Goal: Book appointment/travel/reservation

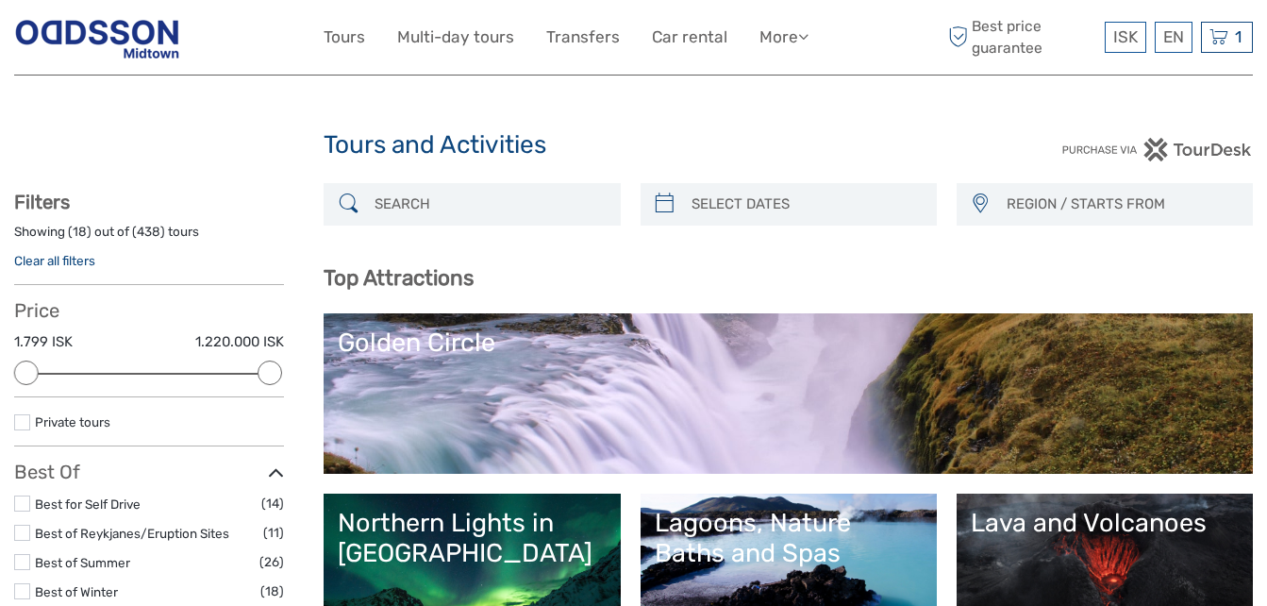
select select
click at [517, 395] on link "Golden Circle" at bounding box center [788, 393] width 901 height 132
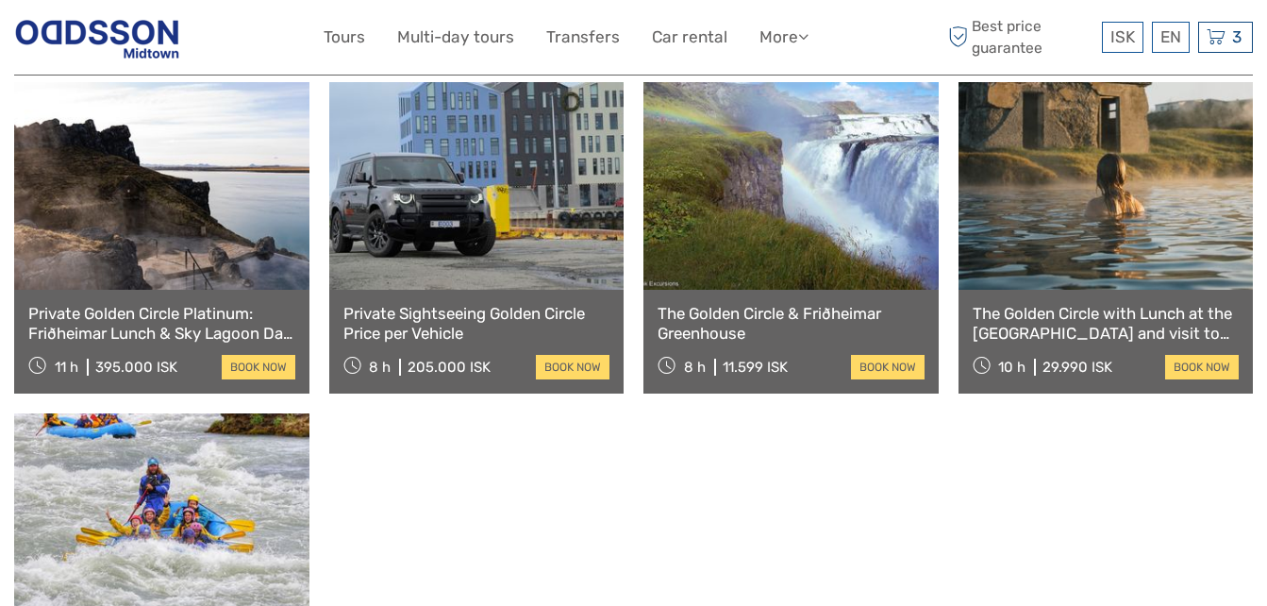
scroll to position [1920, 0]
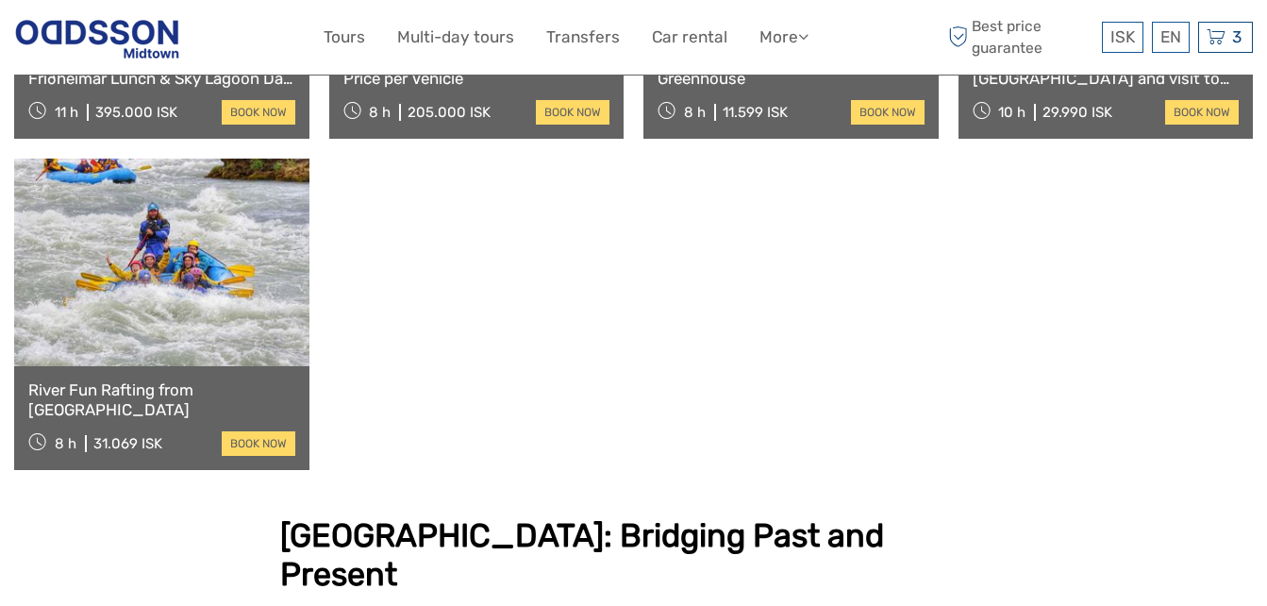
click at [163, 289] on link at bounding box center [161, 262] width 295 height 208
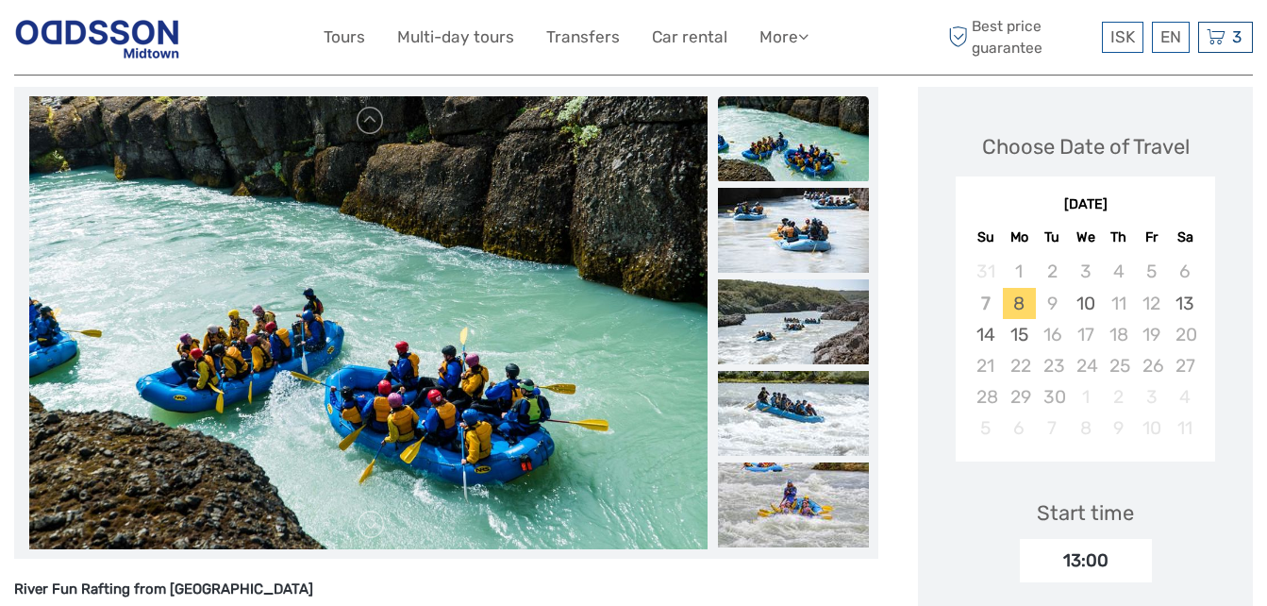
scroll to position [265, 0]
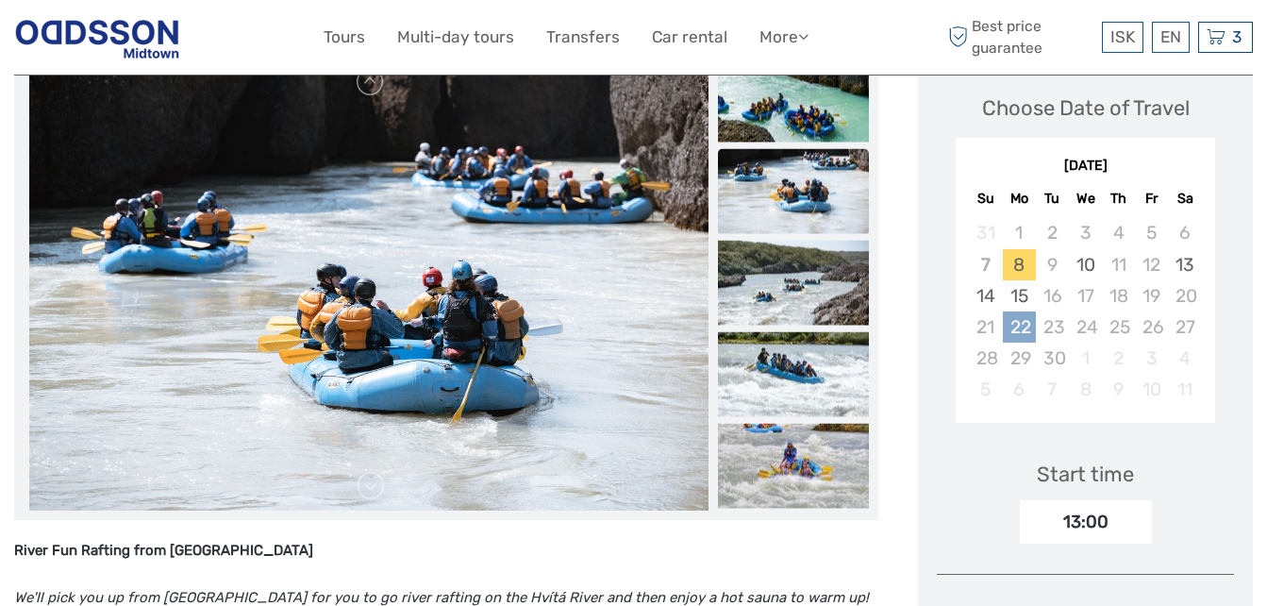
click at [1029, 327] on div "22" at bounding box center [1019, 326] width 33 height 31
click at [975, 461] on div "Start time 13:00" at bounding box center [1085, 488] width 297 height 109
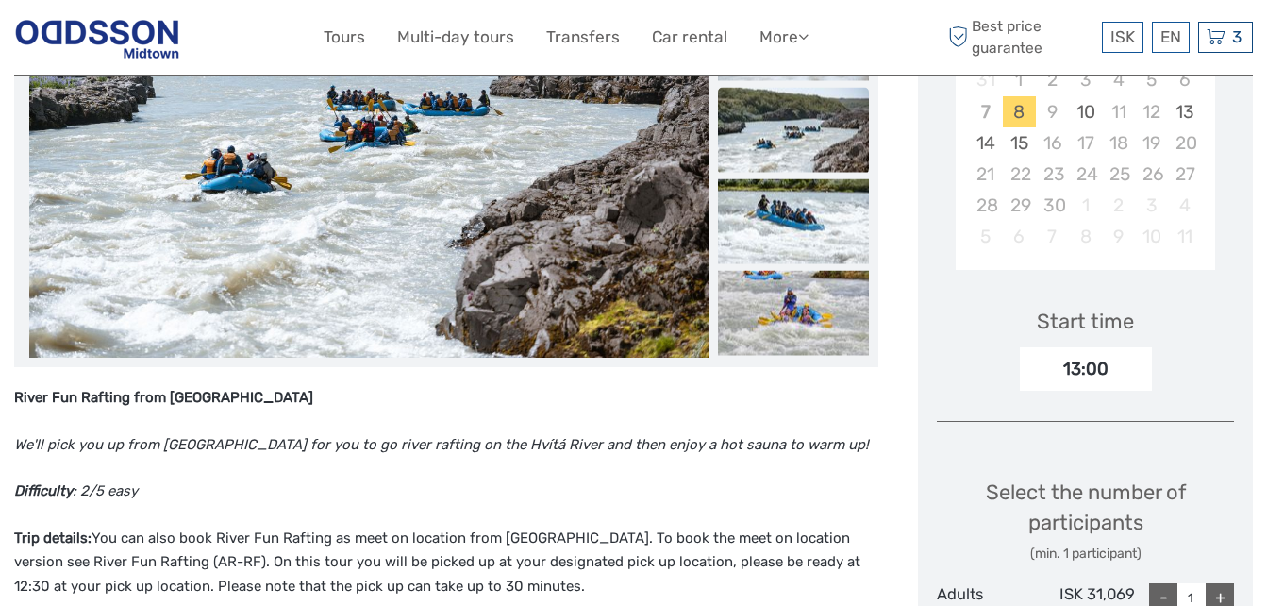
scroll to position [230, 0]
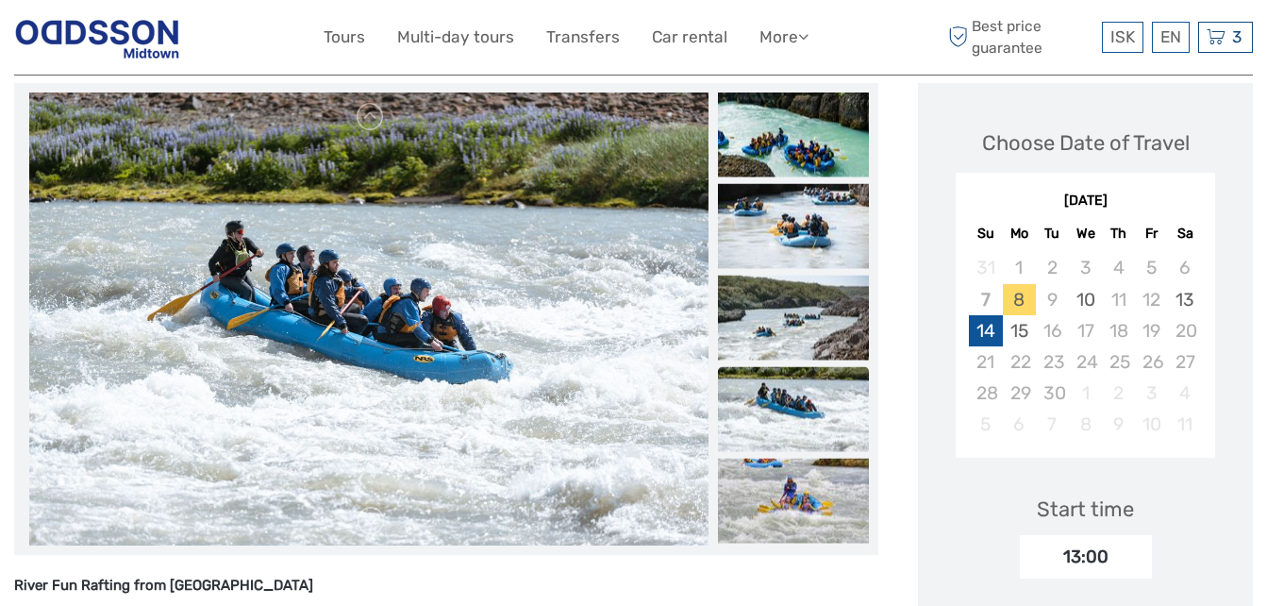
click at [991, 333] on div "14" at bounding box center [985, 330] width 33 height 31
click at [1030, 329] on div "15" at bounding box center [1019, 330] width 33 height 31
click at [1022, 362] on div "22" at bounding box center [1019, 361] width 33 height 31
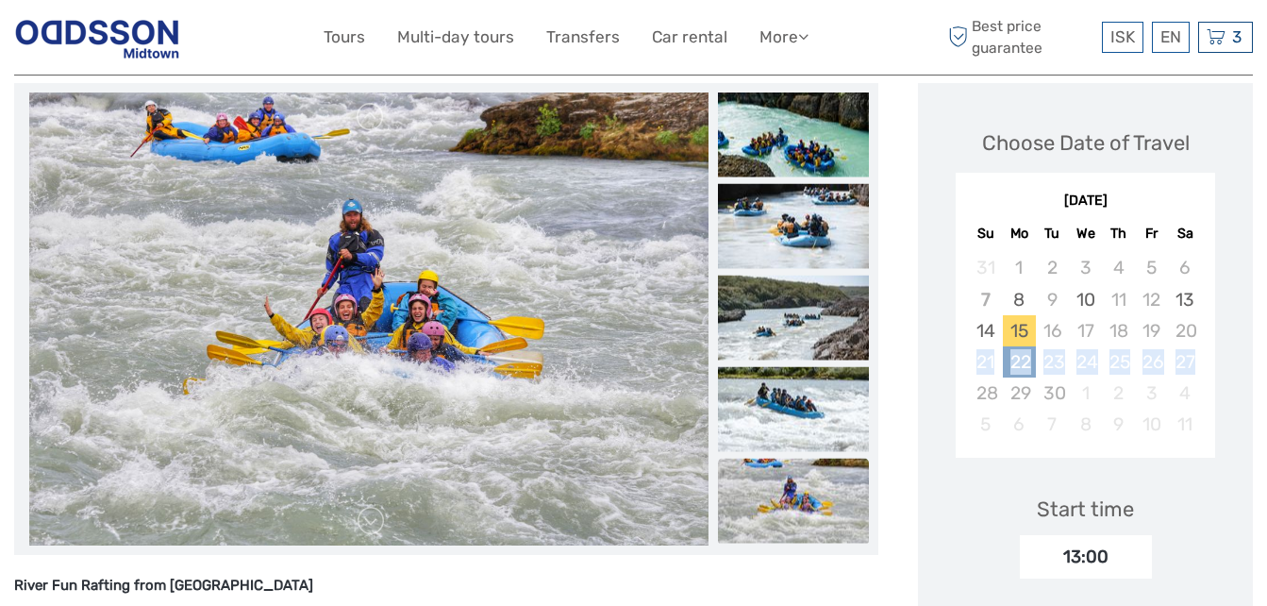
click at [1022, 362] on div "22" at bounding box center [1019, 361] width 33 height 31
drag, startPoint x: 1022, startPoint y: 362, endPoint x: 1057, endPoint y: 395, distance: 48.0
click at [1057, 395] on div "30" at bounding box center [1052, 392] width 33 height 31
click at [1025, 358] on div "22" at bounding box center [1019, 361] width 33 height 31
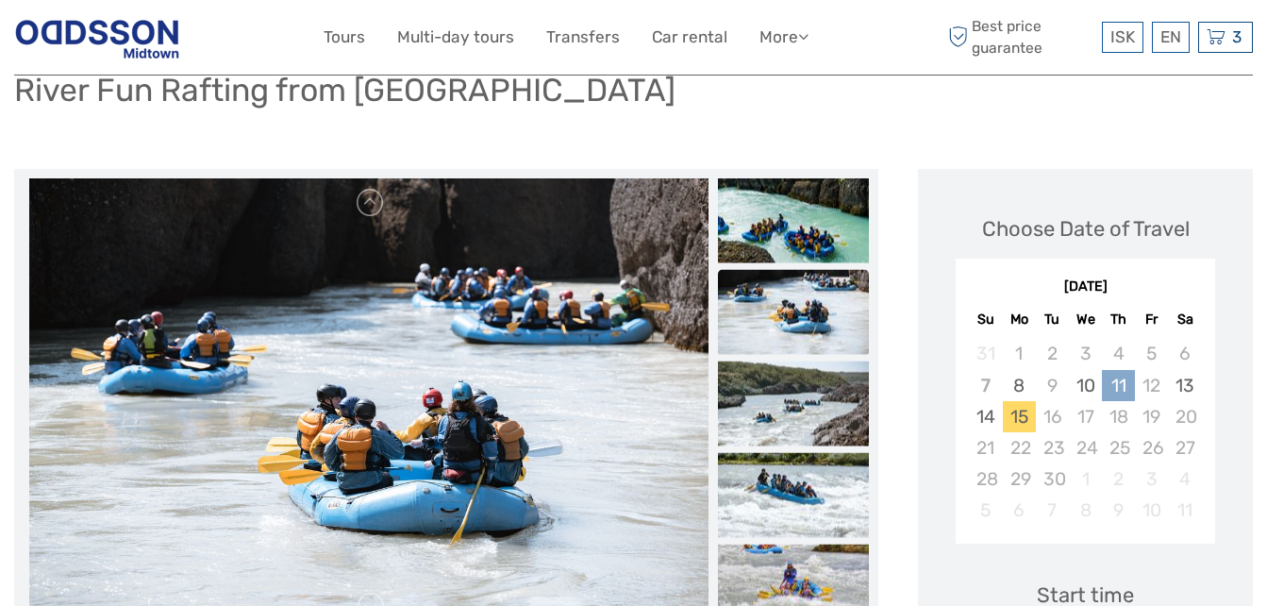
scroll to position [143, 0]
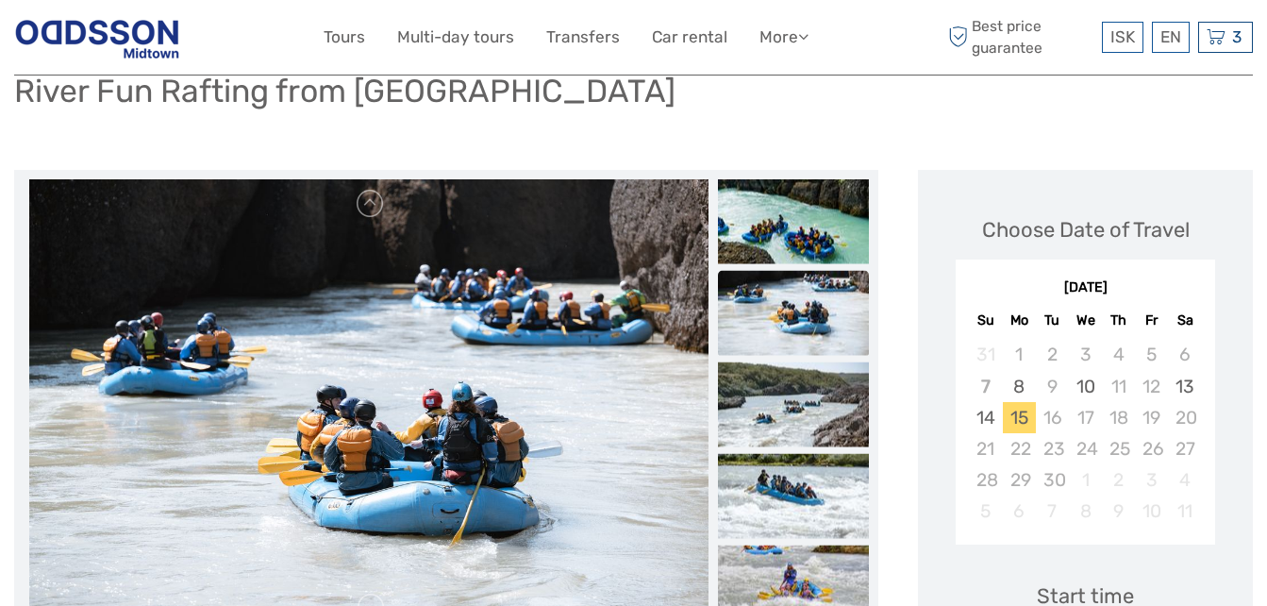
click at [1079, 295] on div "[DATE]" at bounding box center [1085, 288] width 259 height 20
click at [1058, 420] on div "16" at bounding box center [1052, 417] width 33 height 31
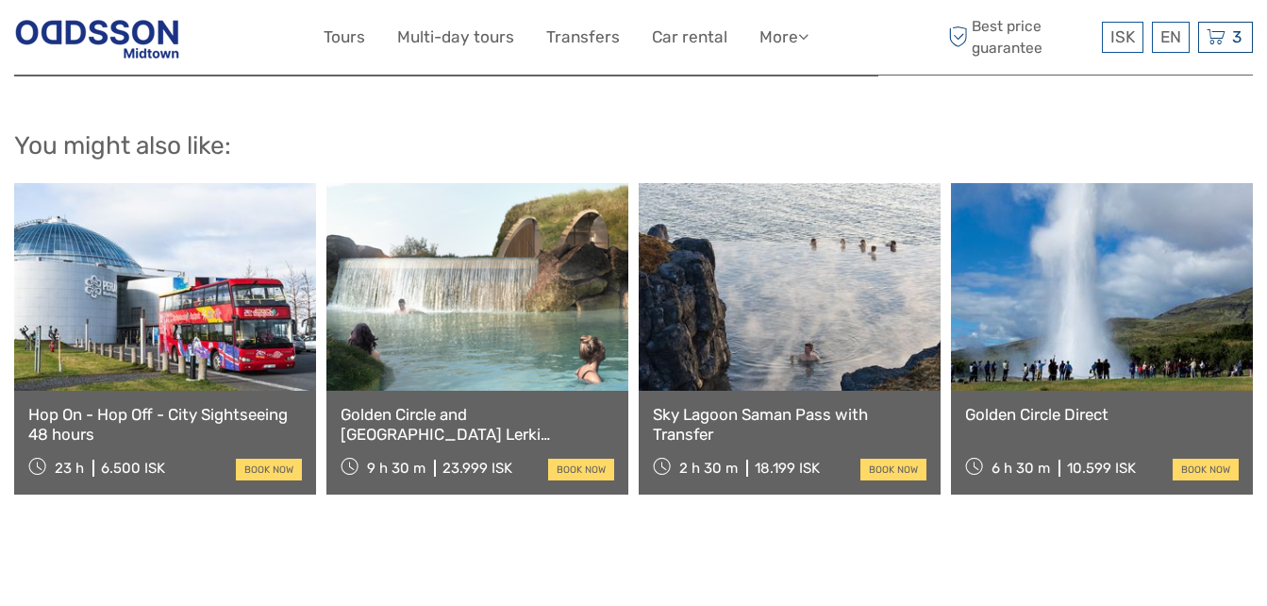
scroll to position [2301, 0]
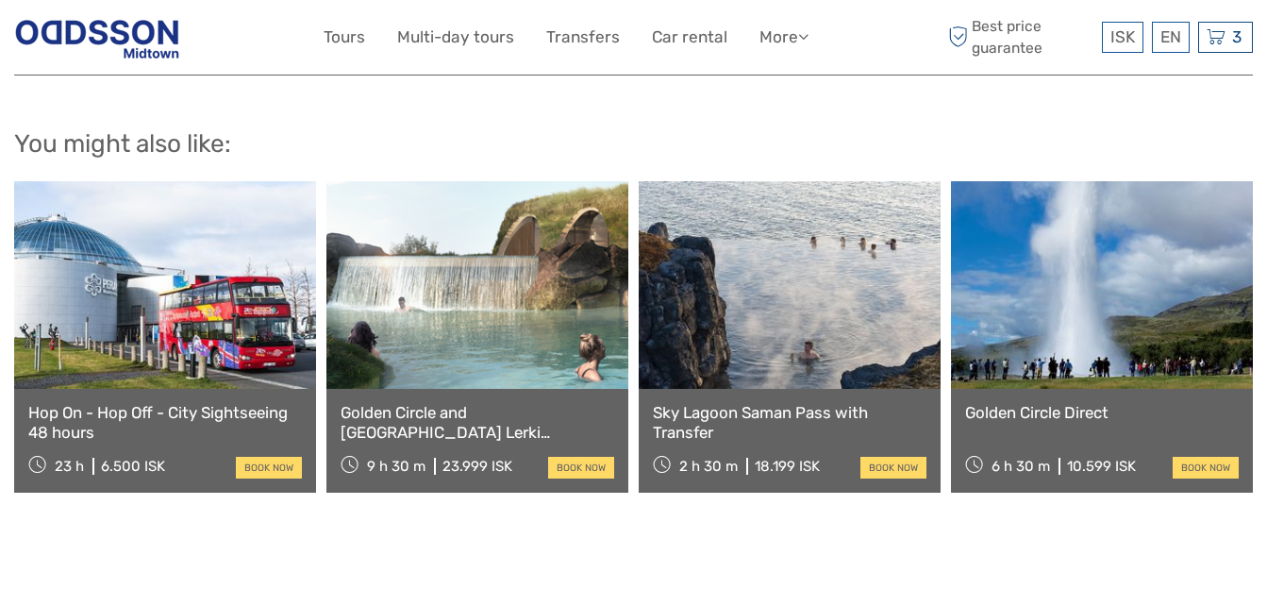
click at [784, 311] on link at bounding box center [790, 285] width 302 height 208
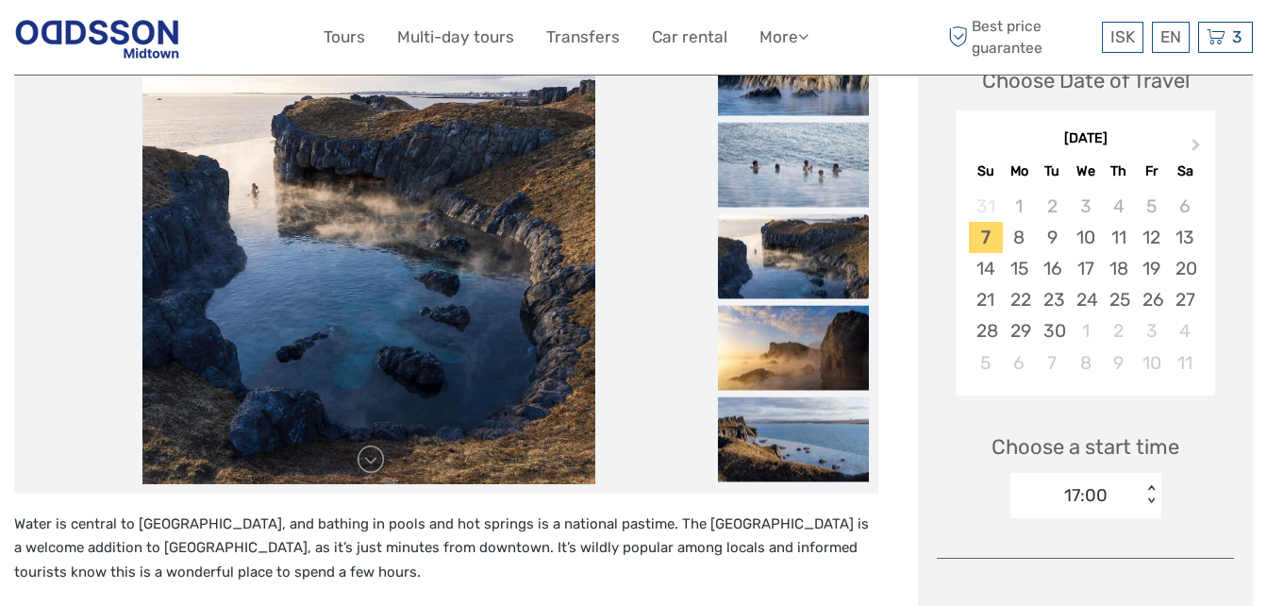
scroll to position [297, 0]
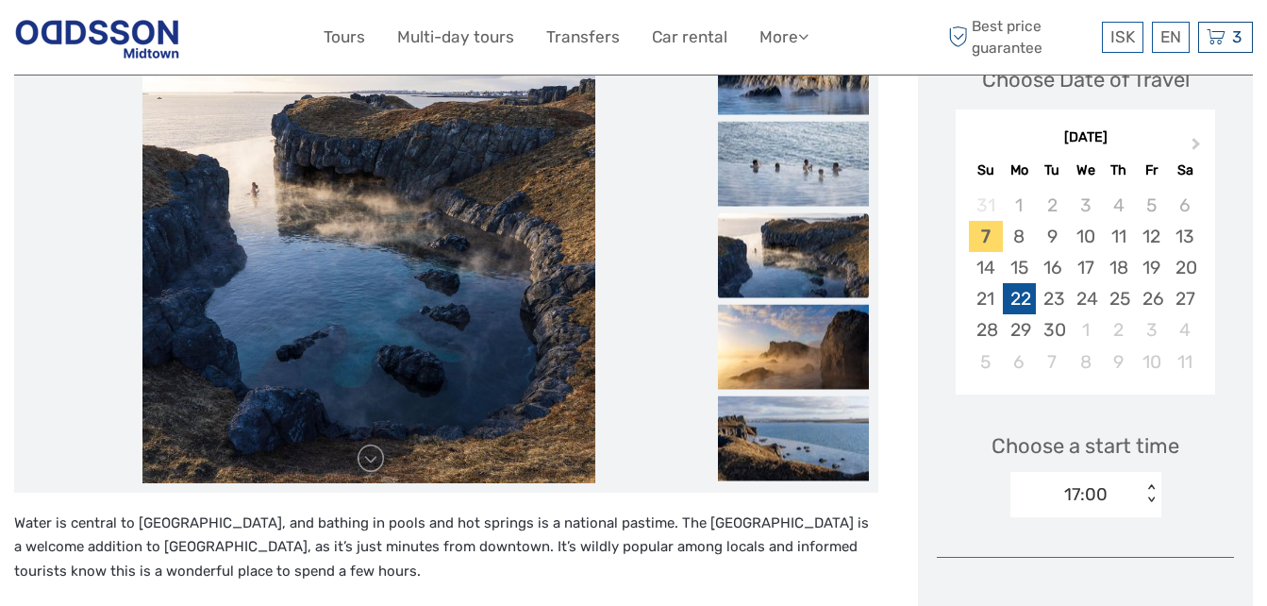
click at [1017, 304] on div "22" at bounding box center [1019, 298] width 33 height 31
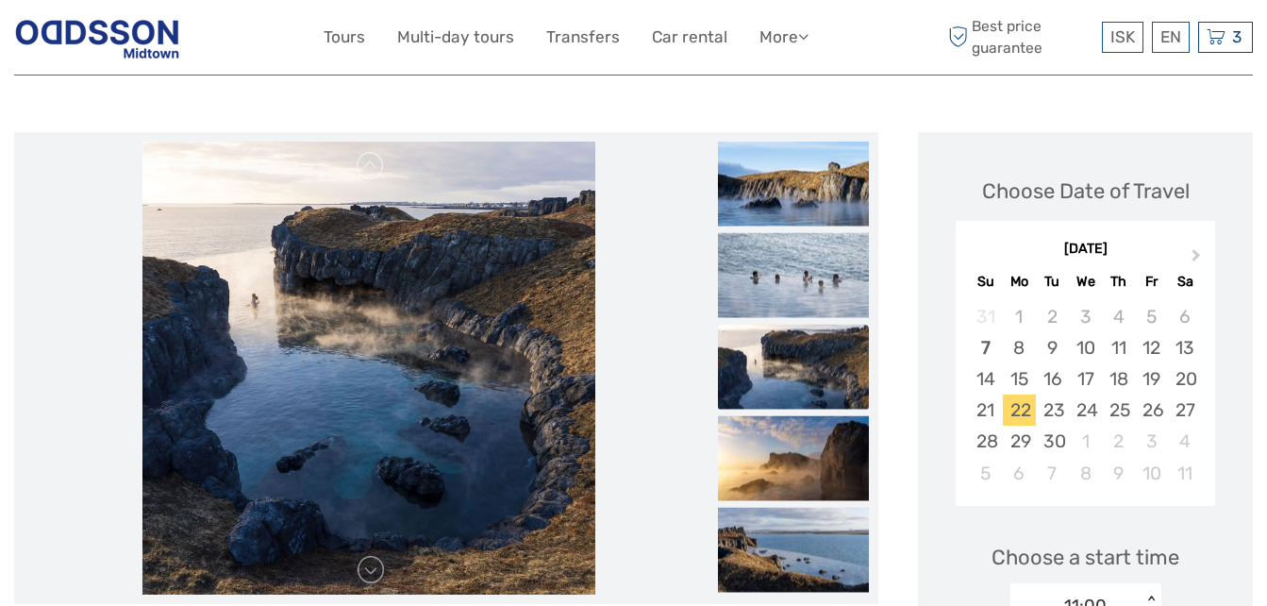
scroll to position [200, 0]
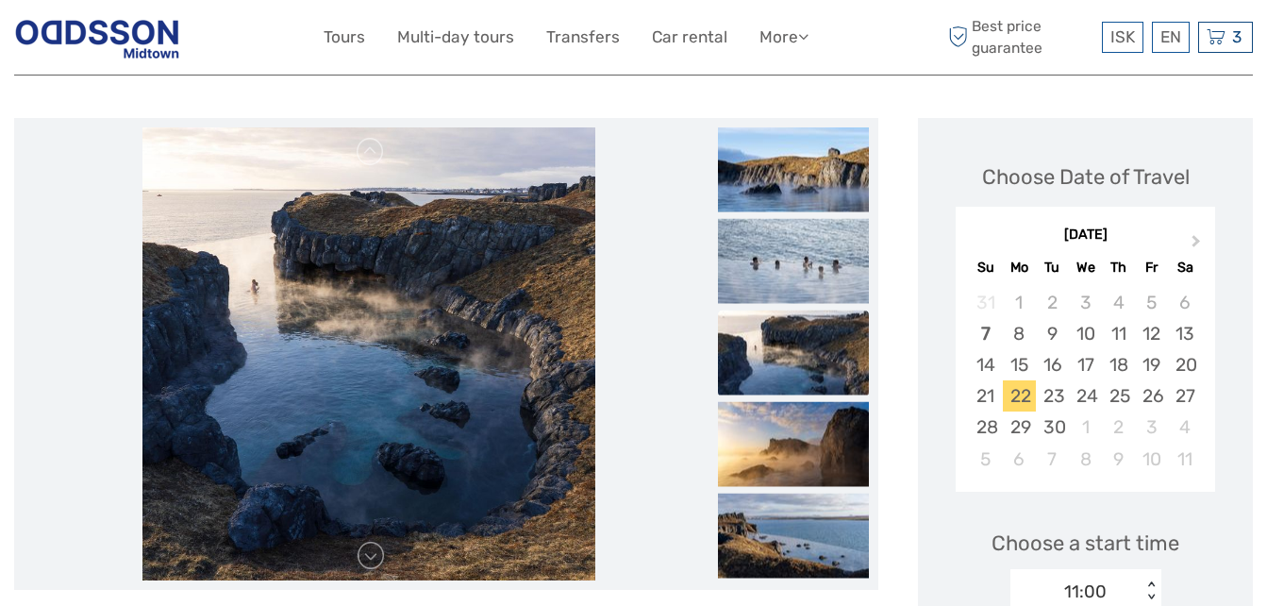
click at [426, 395] on img at bounding box center [368, 353] width 453 height 453
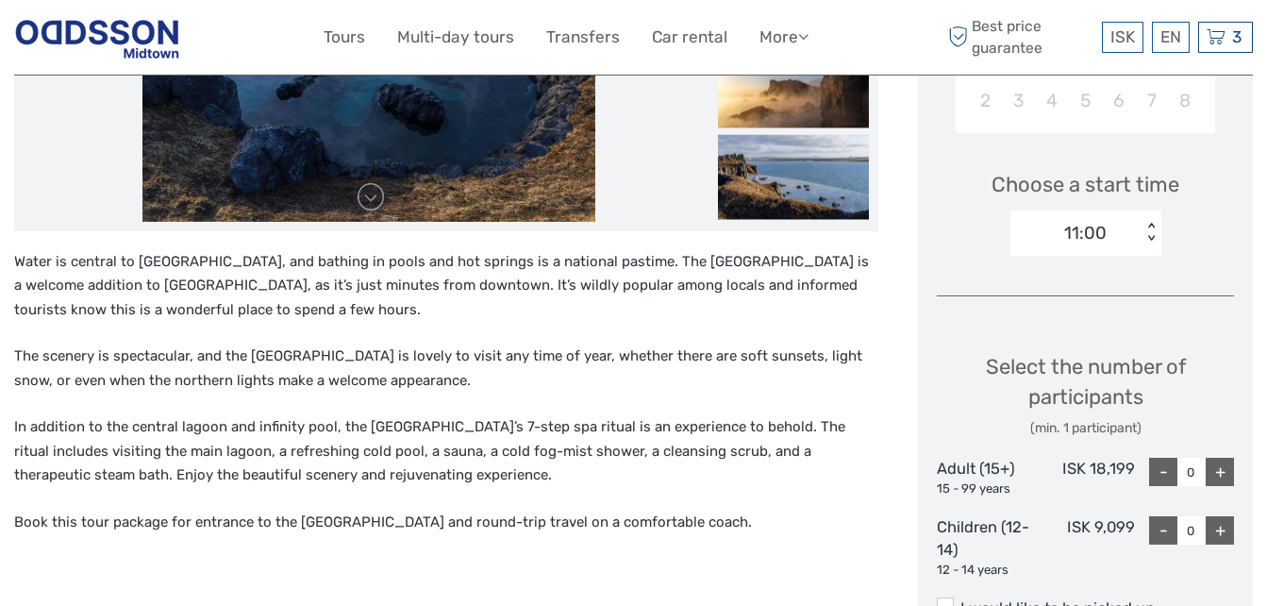
scroll to position [250, 0]
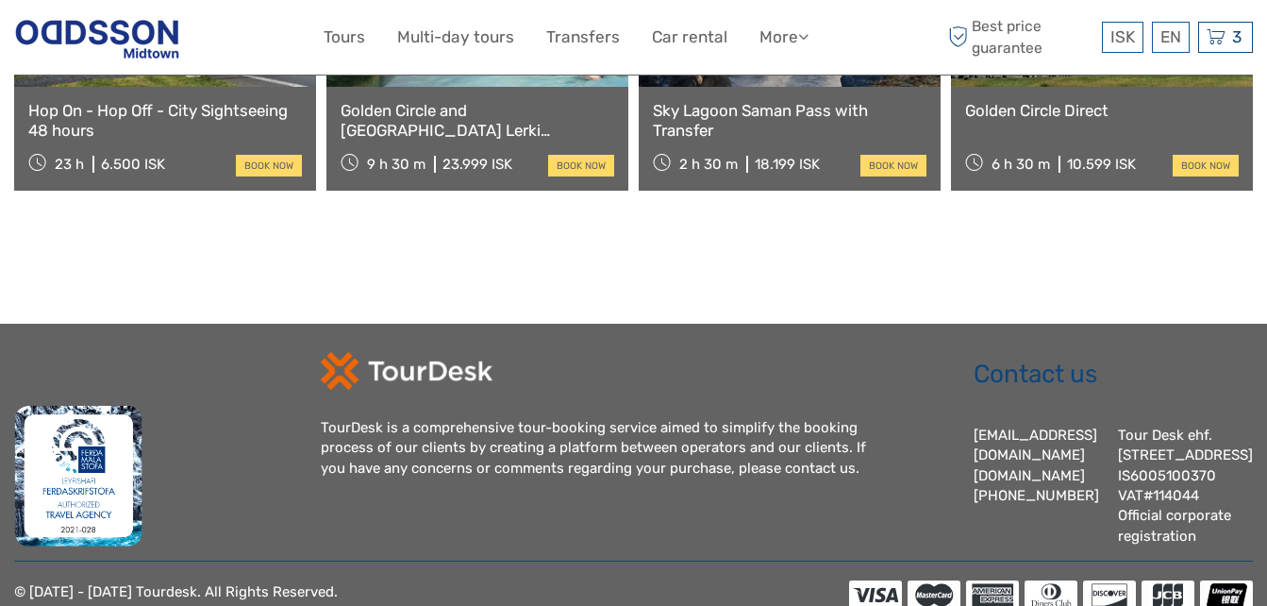
scroll to position [2688, 0]
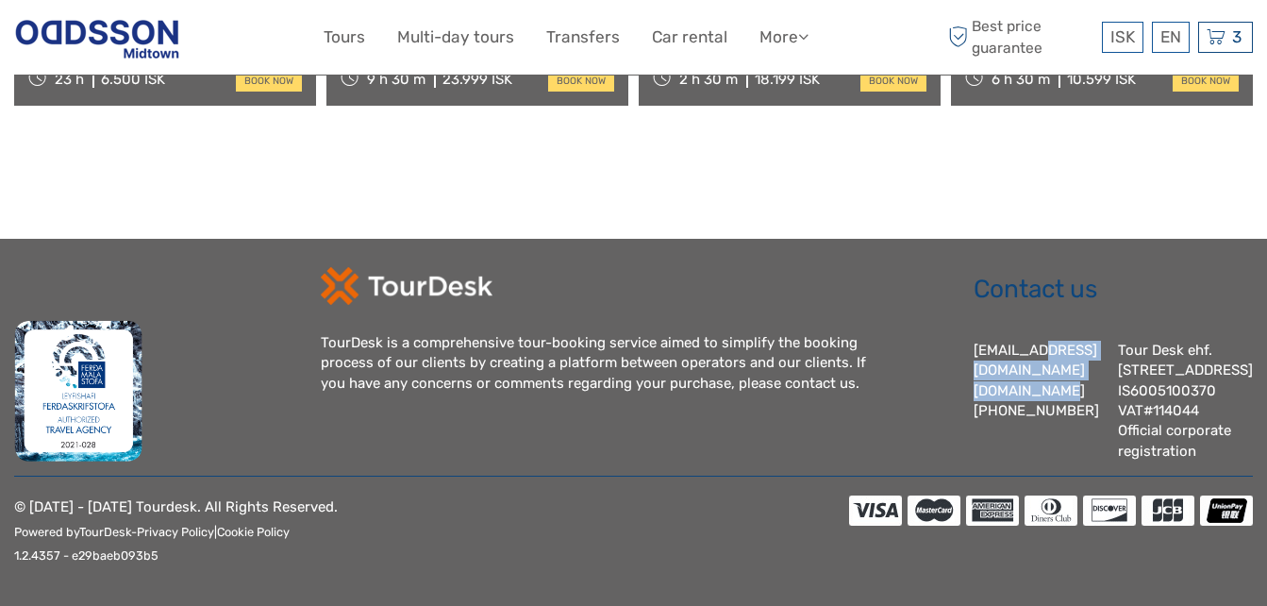
drag, startPoint x: 1079, startPoint y: 345, endPoint x: 981, endPoint y: 322, distance: 100.9
click at [981, 322] on div "Contact us [EMAIL_ADDRESS][DOMAIN_NAME] [DOMAIN_NAME] [PHONE_NUMBER] Tour Desk …" at bounding box center [1093, 364] width 319 height 195
drag, startPoint x: 981, startPoint y: 322, endPoint x: 991, endPoint y: 325, distance: 10.2
copy div "[EMAIL_ADDRESS][DOMAIN_NAME] [DOMAIN_NAME]"
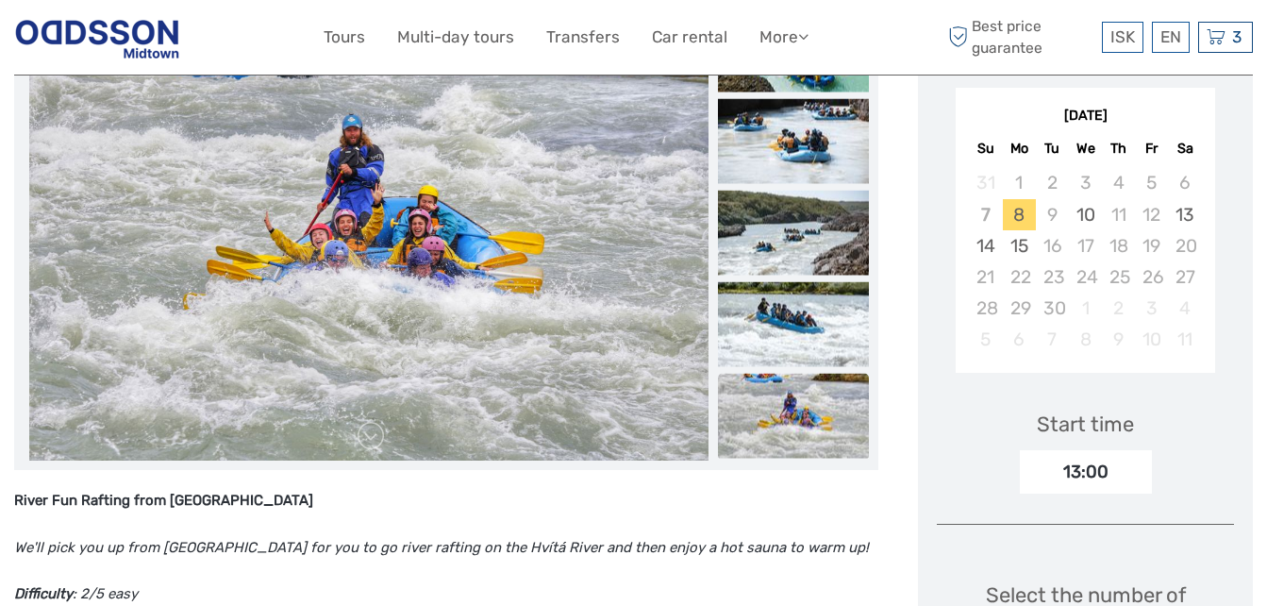
scroll to position [316, 0]
click at [1017, 286] on div "22" at bounding box center [1019, 275] width 33 height 31
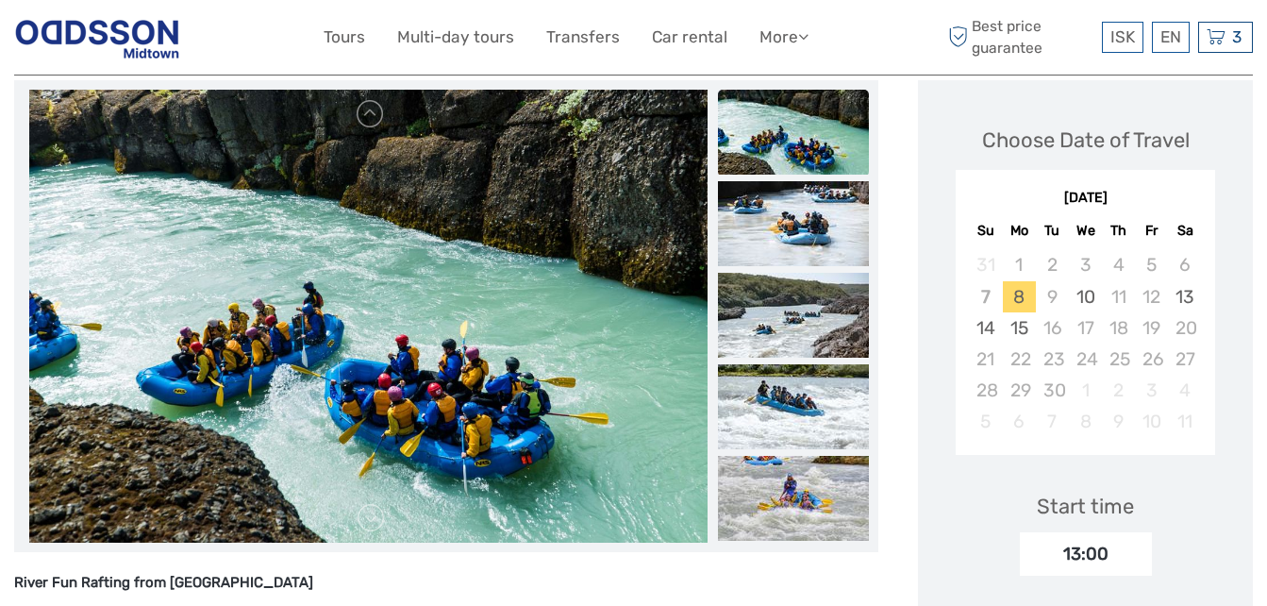
scroll to position [235, 0]
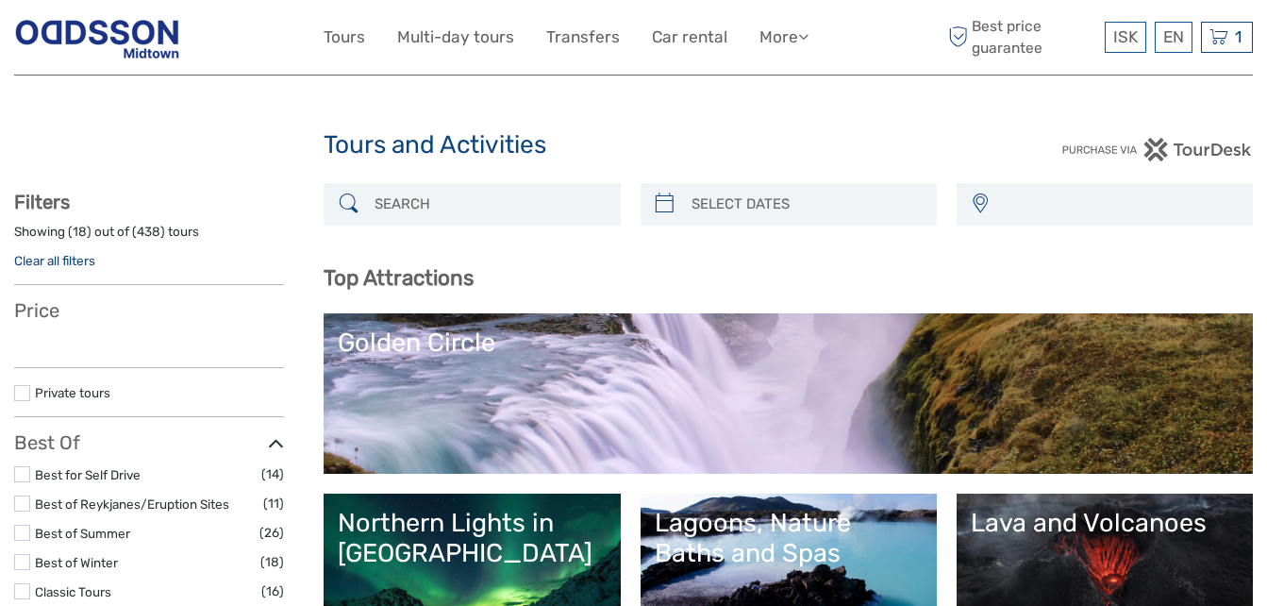
select select
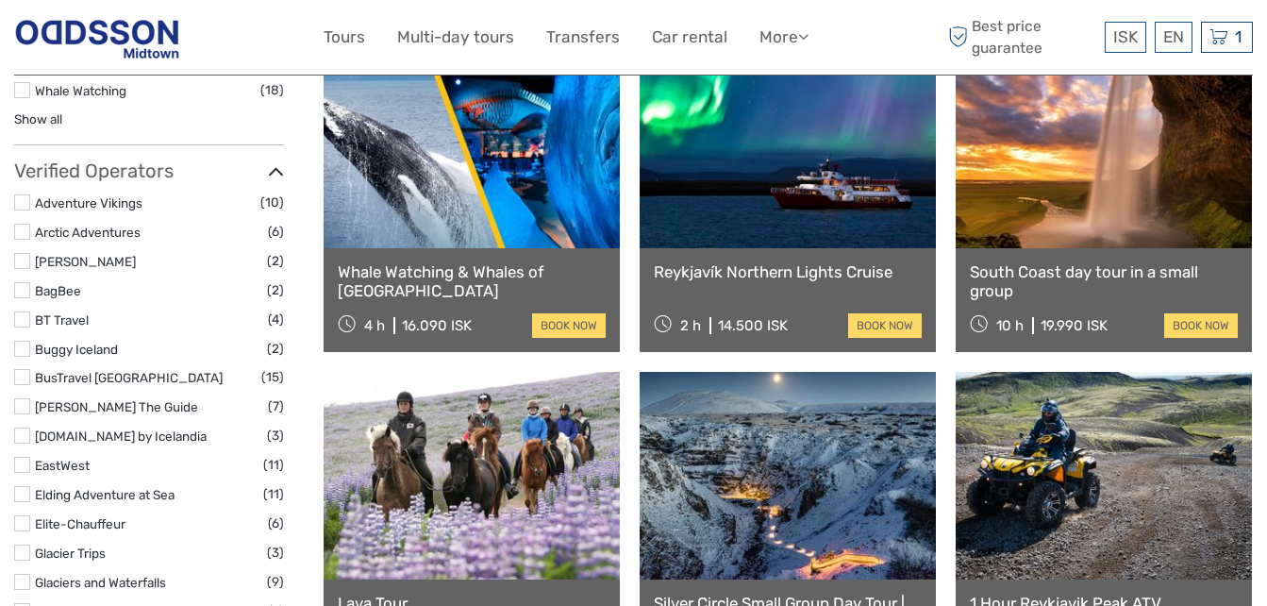
scroll to position [2035, 0]
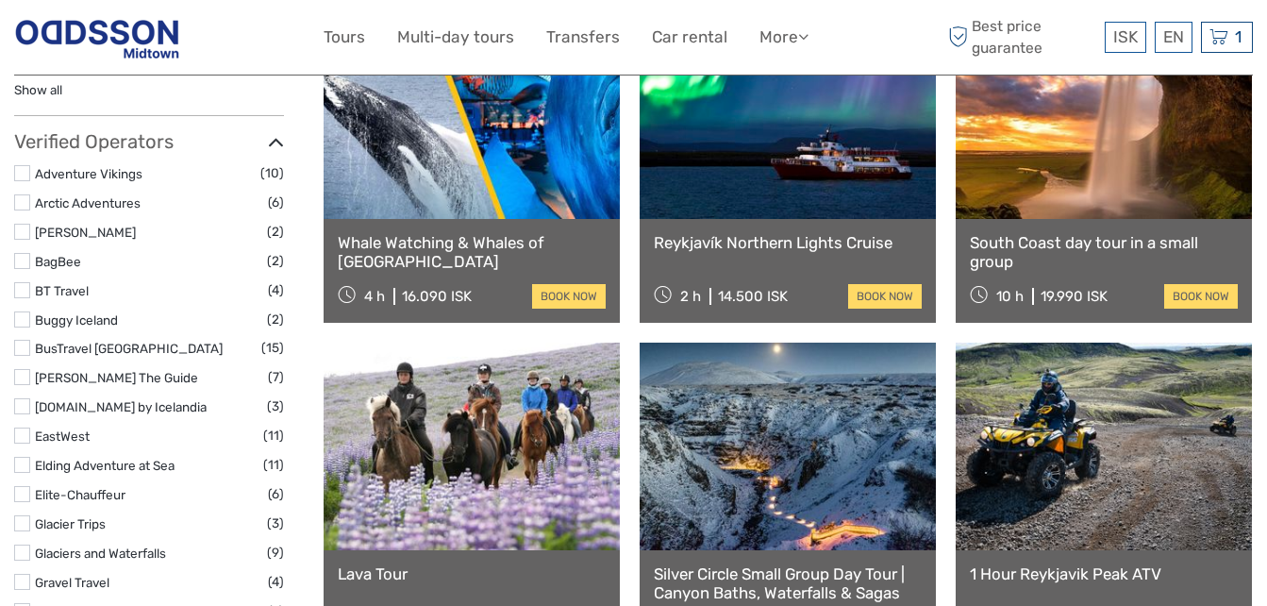
select select
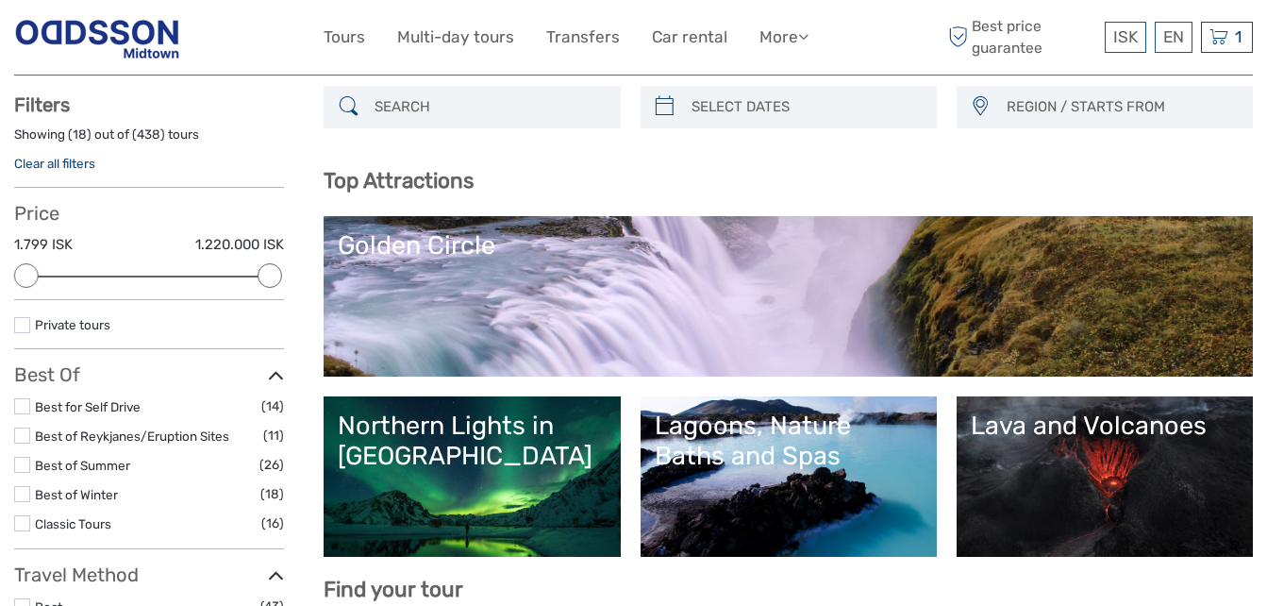
scroll to position [96, 0]
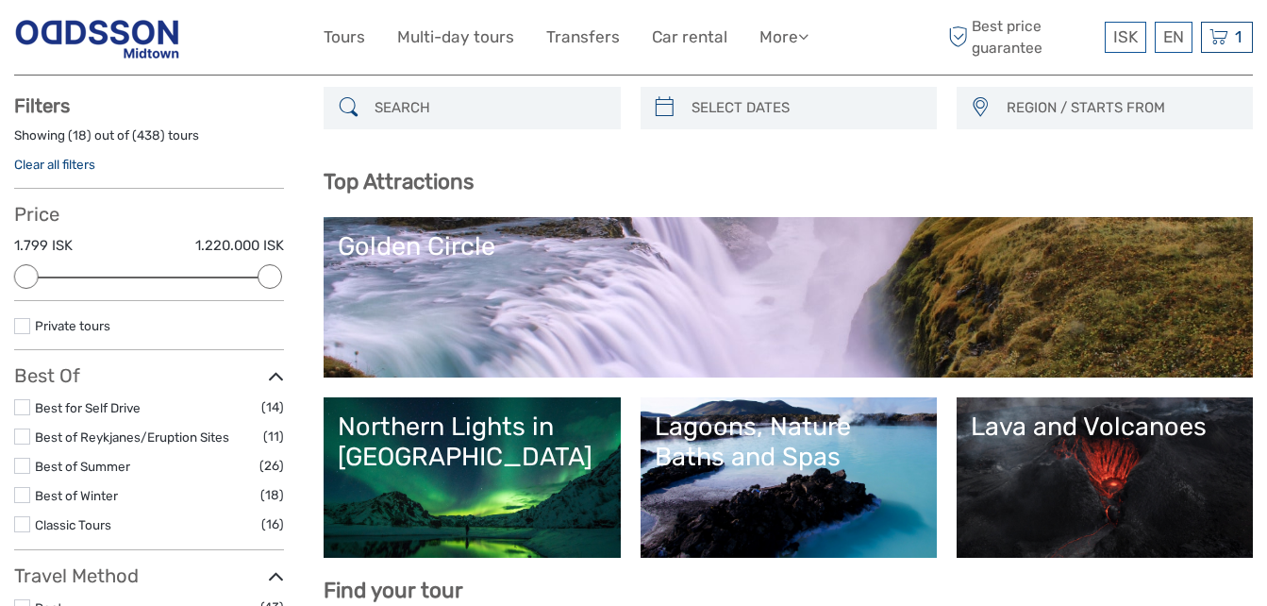
click at [686, 319] on link "Golden Circle" at bounding box center [788, 297] width 901 height 132
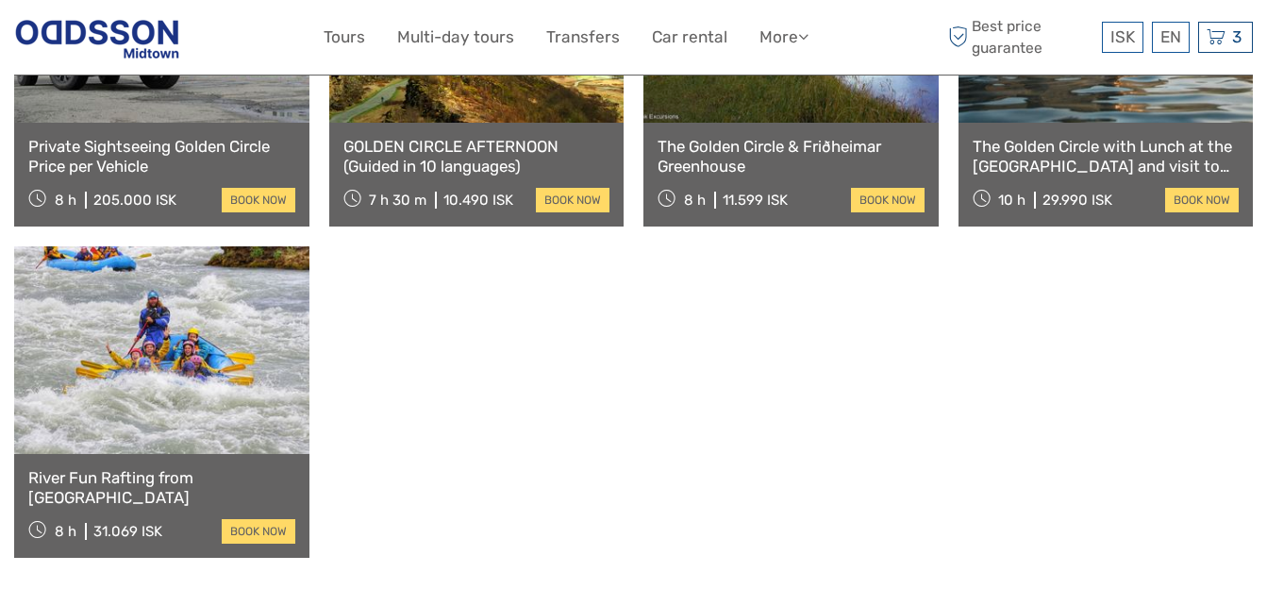
scroll to position [1833, 0]
click at [252, 392] on link at bounding box center [161, 349] width 295 height 208
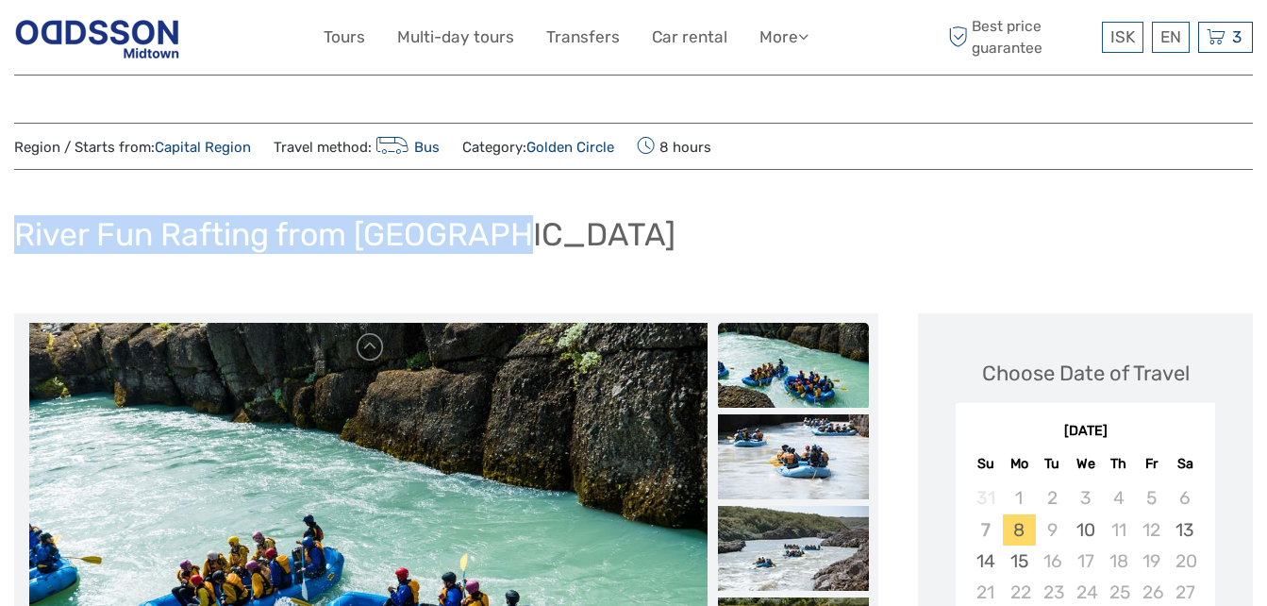
drag, startPoint x: 531, startPoint y: 242, endPoint x: 18, endPoint y: 231, distance: 513.3
click at [18, 231] on div "River Fun Rafting from [GEOGRAPHIC_DATA]" at bounding box center [633, 242] width 1239 height 69
copy h1 "River Fun Rafting from [GEOGRAPHIC_DATA]"
